Goal: Information Seeking & Learning: Learn about a topic

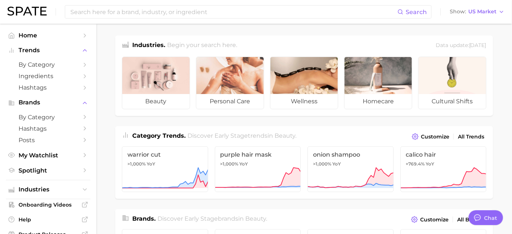
click at [135, 13] on input at bounding box center [234, 12] width 328 height 13
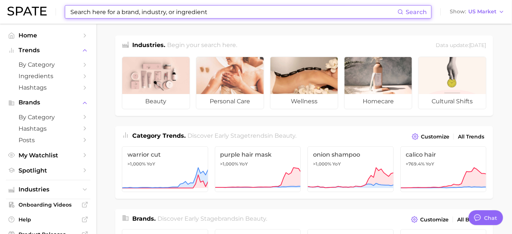
type input "d"
type input "t"
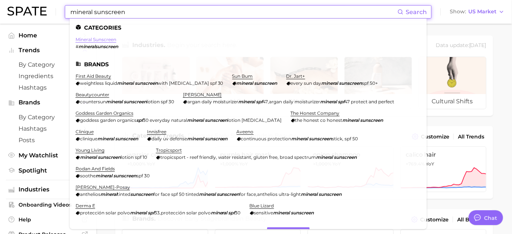
type input "mineral sunscreen"
click at [110, 39] on link "mineral sunscreen" at bounding box center [96, 40] width 41 height 6
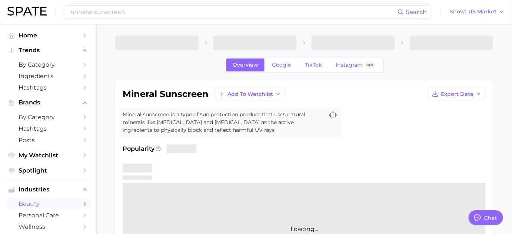
type textarea "x"
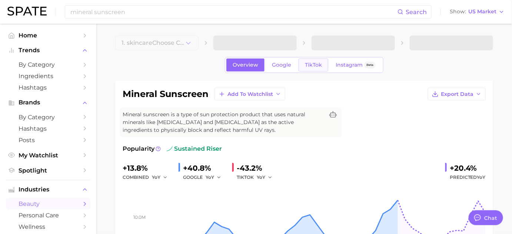
click at [313, 67] on span "TikTok" at bounding box center [313, 65] width 17 height 6
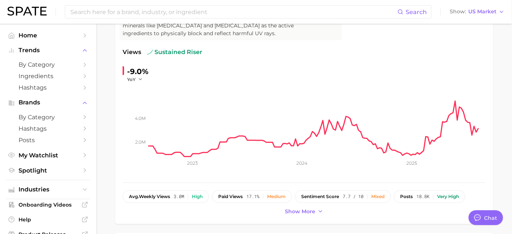
scroll to position [101, 0]
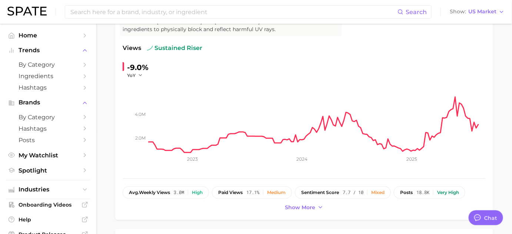
click at [456, 179] on div "mineral sunscreen Add to Watchlist Export Data Mineral sunscreen is a type of s…" at bounding box center [304, 100] width 363 height 226
click at [485, 164] on div "mineral sunscreen Add to Watchlist Export Data Mineral sunscreen is a type of s…" at bounding box center [304, 100] width 378 height 240
